Goal: Book appointment/travel/reservation

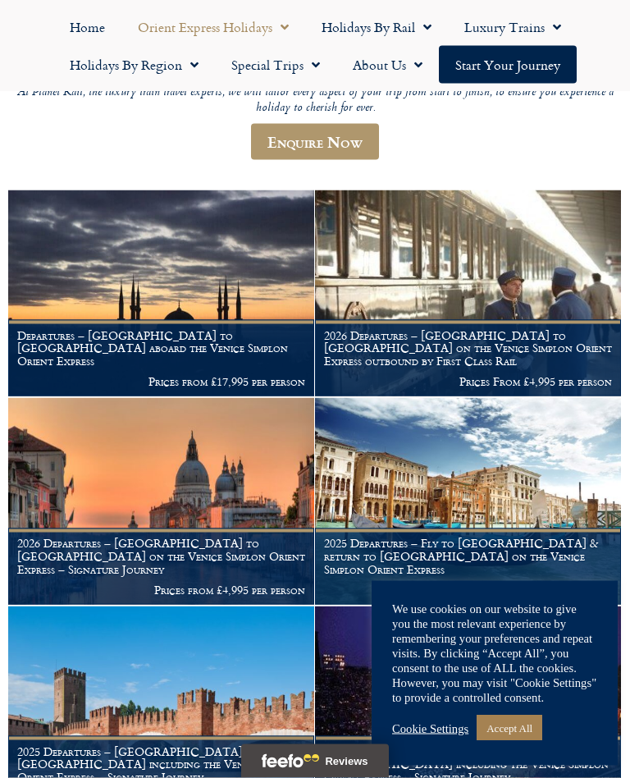
click at [530, 741] on link "Accept All" at bounding box center [510, 728] width 66 height 25
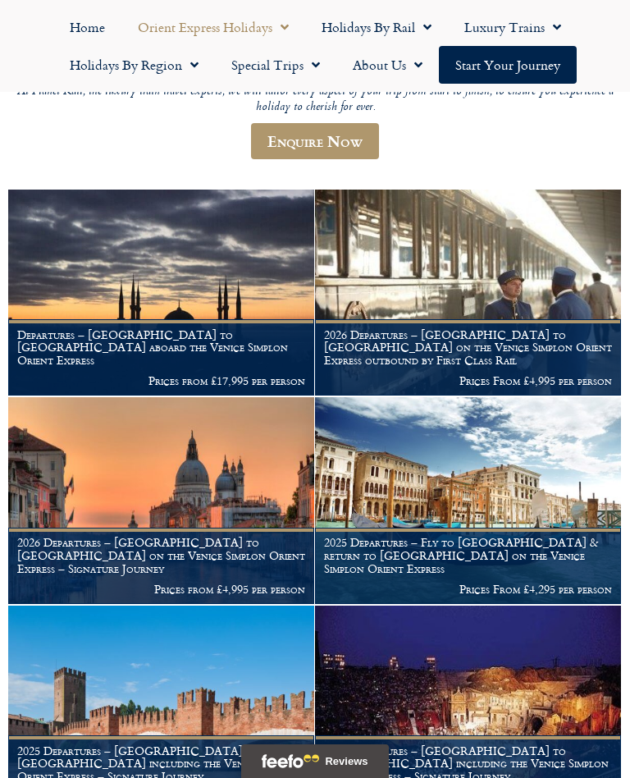
click at [199, 474] on img at bounding box center [161, 500] width 306 height 206
click at [237, 483] on img at bounding box center [161, 500] width 306 height 206
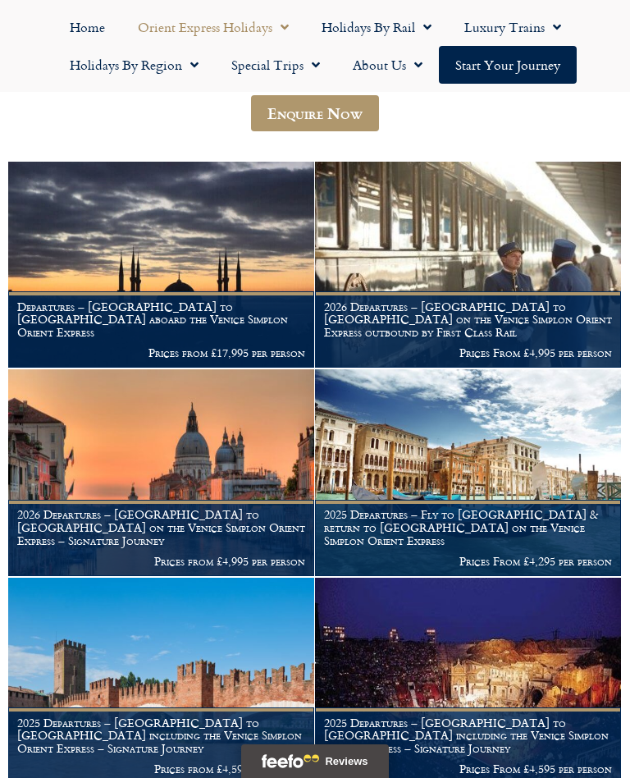
click at [229, 441] on img at bounding box center [161, 472] width 306 height 206
click at [253, 555] on p "Prices from £4,995 per person" at bounding box center [161, 561] width 288 height 13
click at [133, 503] on img at bounding box center [161, 472] width 306 height 206
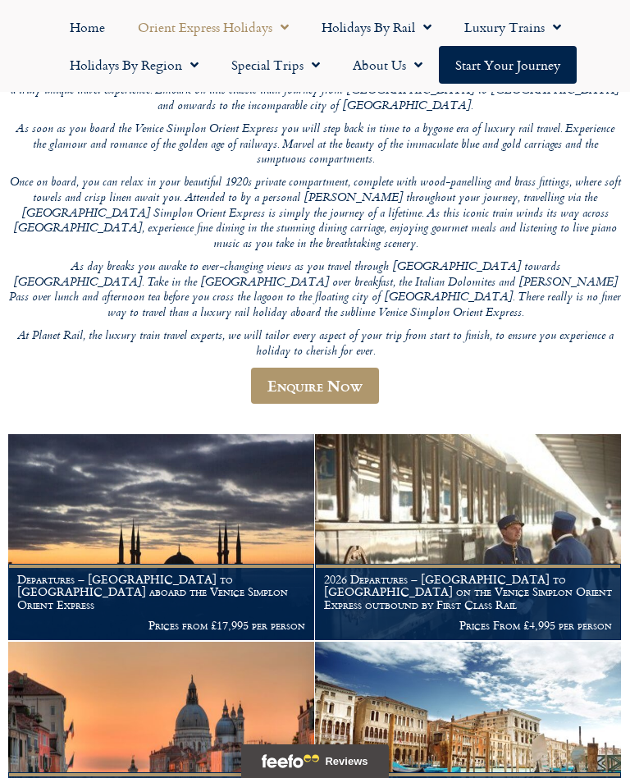
scroll to position [0, 0]
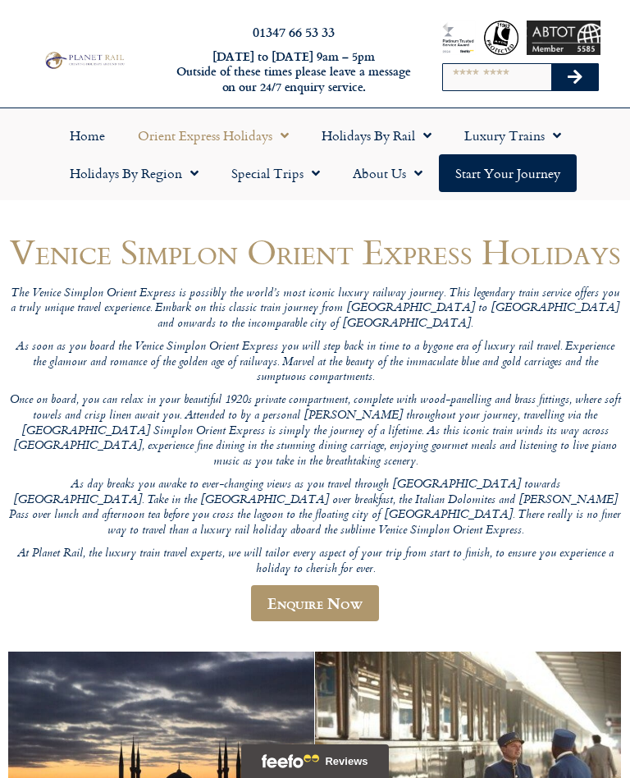
click at [525, 178] on link "Start your Journey" at bounding box center [508, 173] width 138 height 38
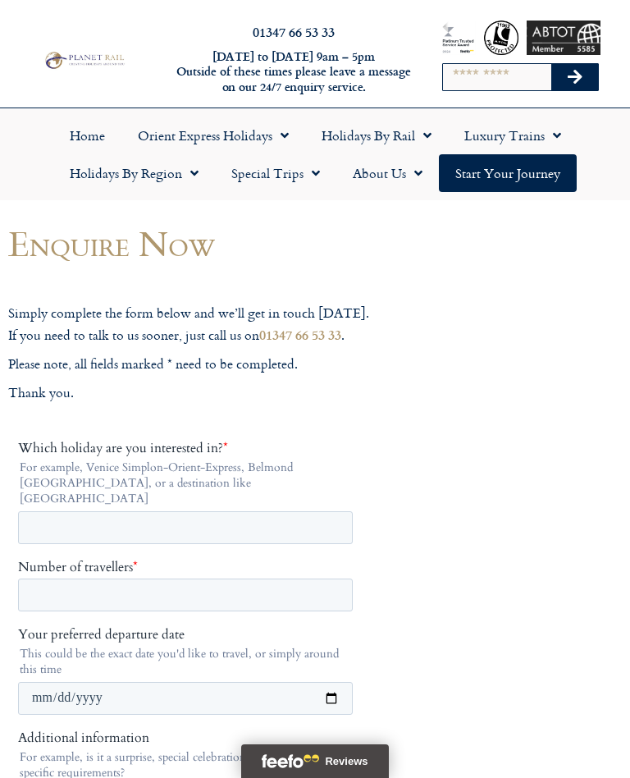
click at [286, 135] on span "Menu" at bounding box center [280, 136] width 16 height 30
